Goal: Task Accomplishment & Management: Manage account settings

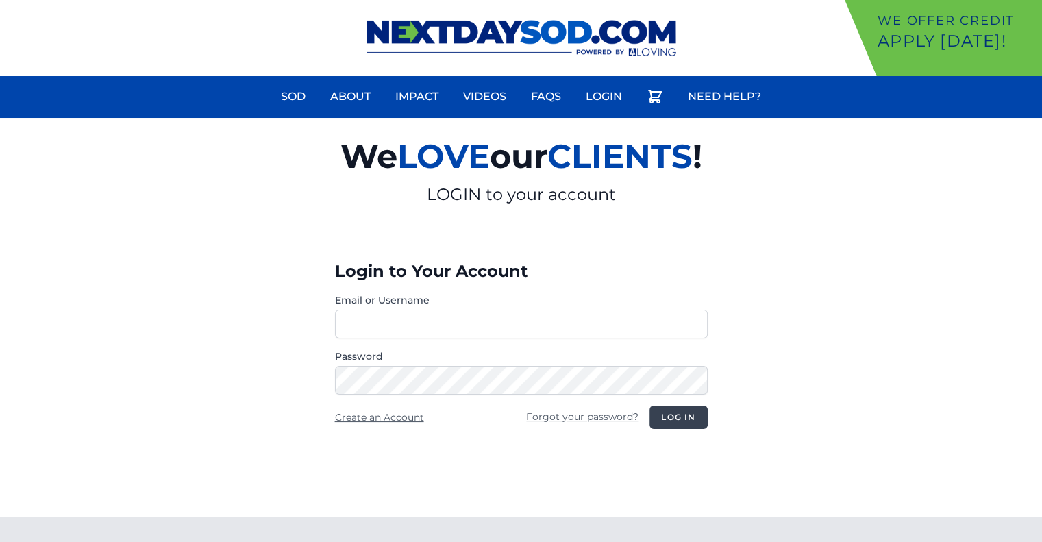
type input "**********"
click at [682, 424] on button "Log in" at bounding box center [679, 417] width 58 height 23
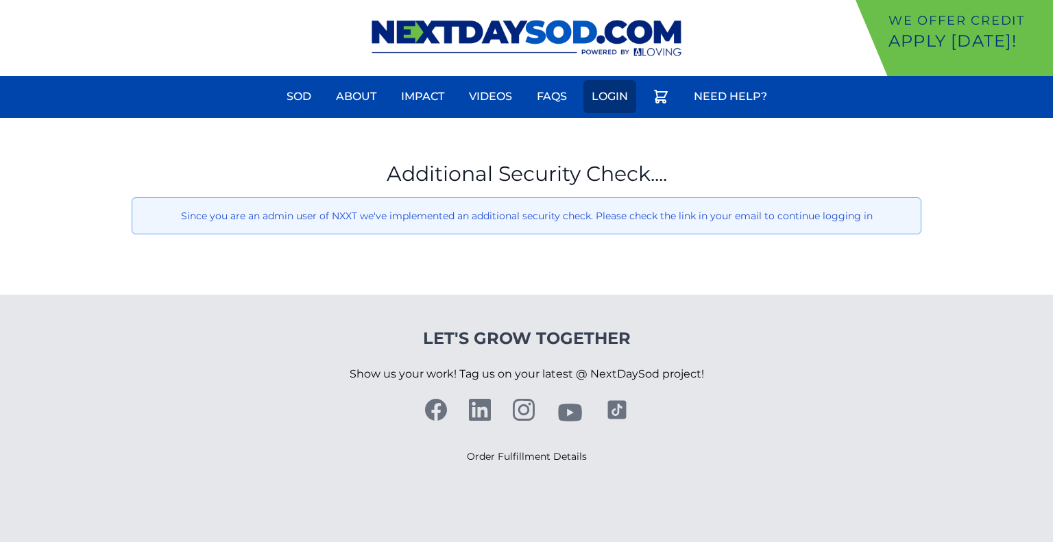
click at [606, 96] on link "Login" at bounding box center [609, 96] width 53 height 33
